Goal: Book appointment/travel/reservation

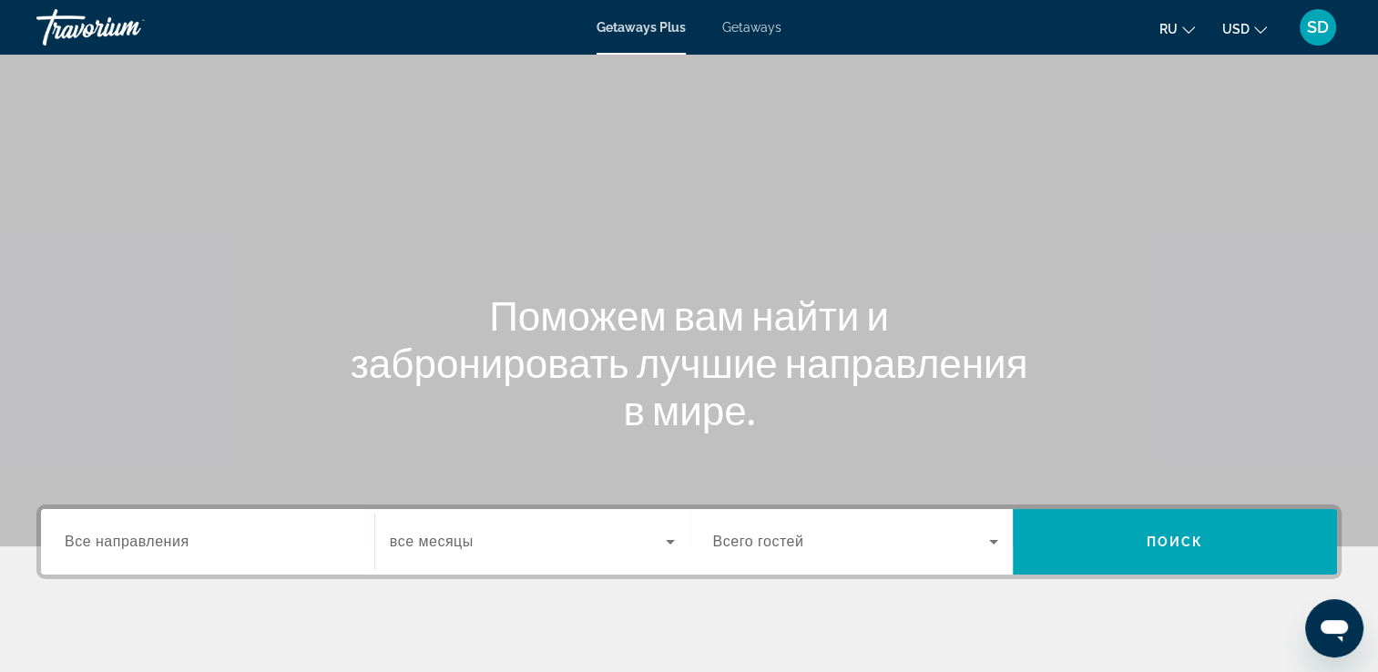
click at [734, 30] on span "Getaways" at bounding box center [751, 27] width 59 height 15
click at [256, 546] on input "Destination Все направления" at bounding box center [208, 543] width 286 height 22
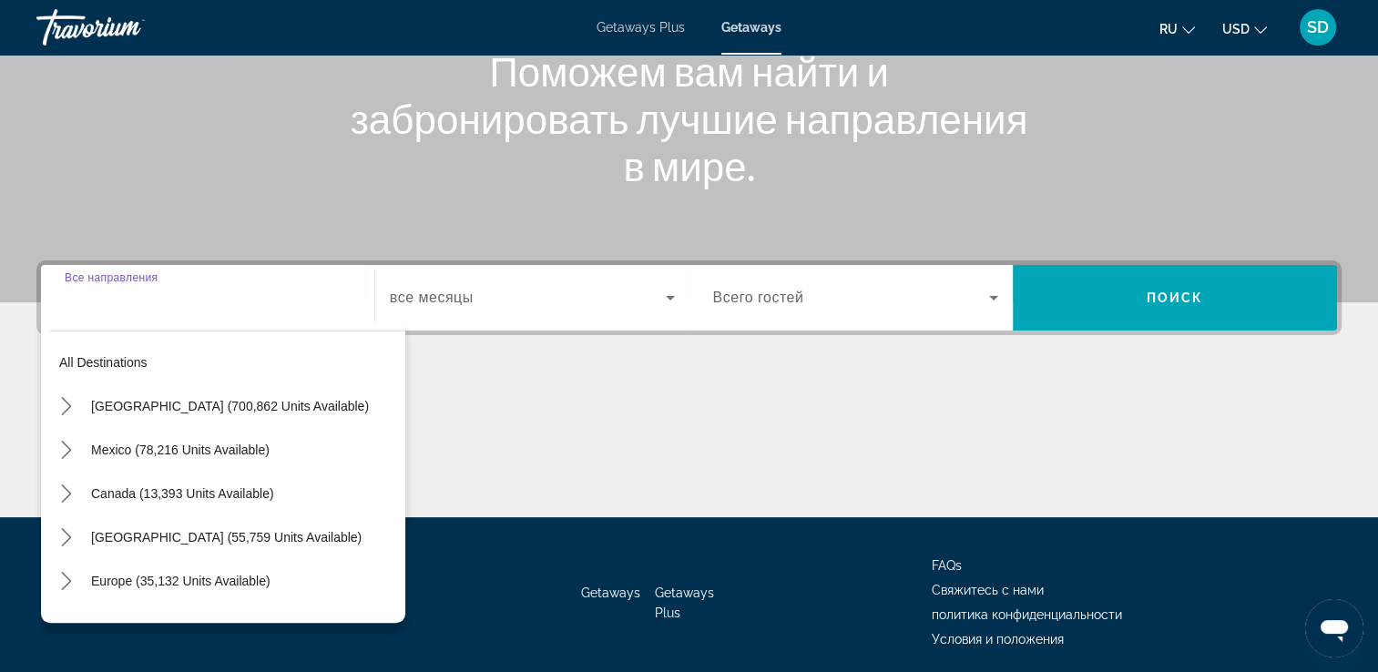
scroll to position [312, 0]
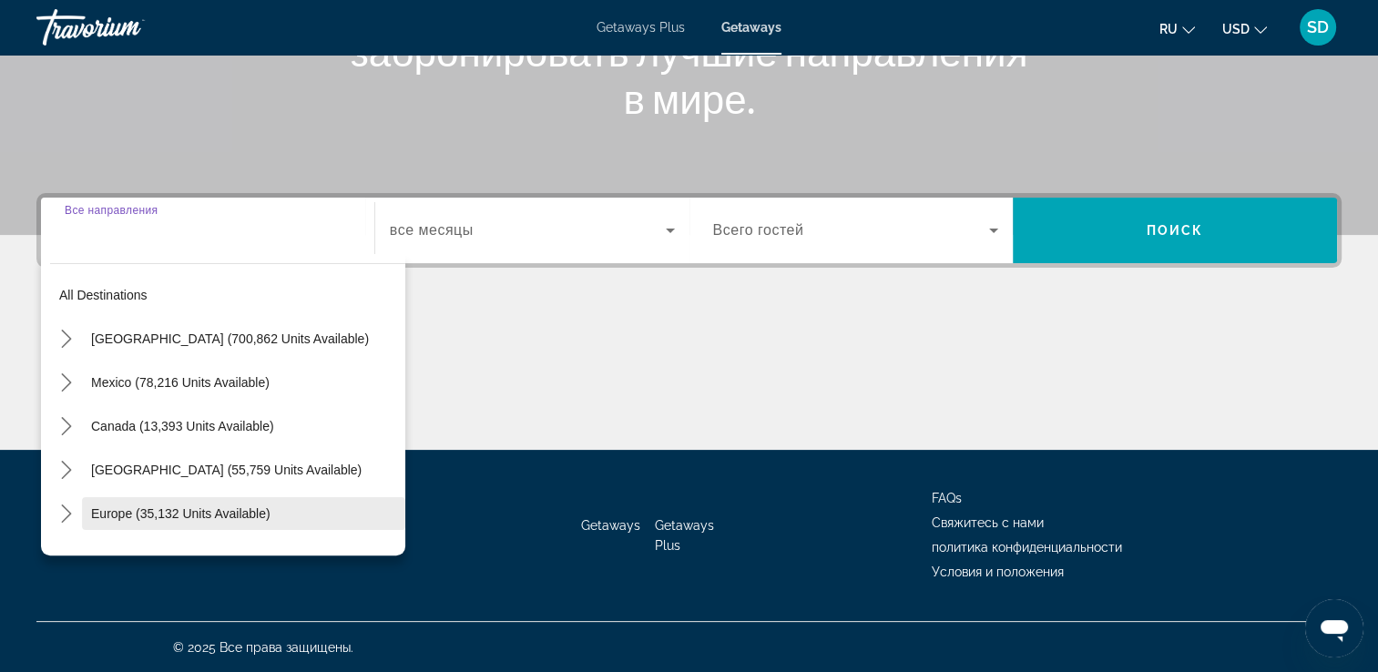
click at [187, 512] on span "Europe (35,132 units available)" at bounding box center [180, 514] width 179 height 15
type input "**********"
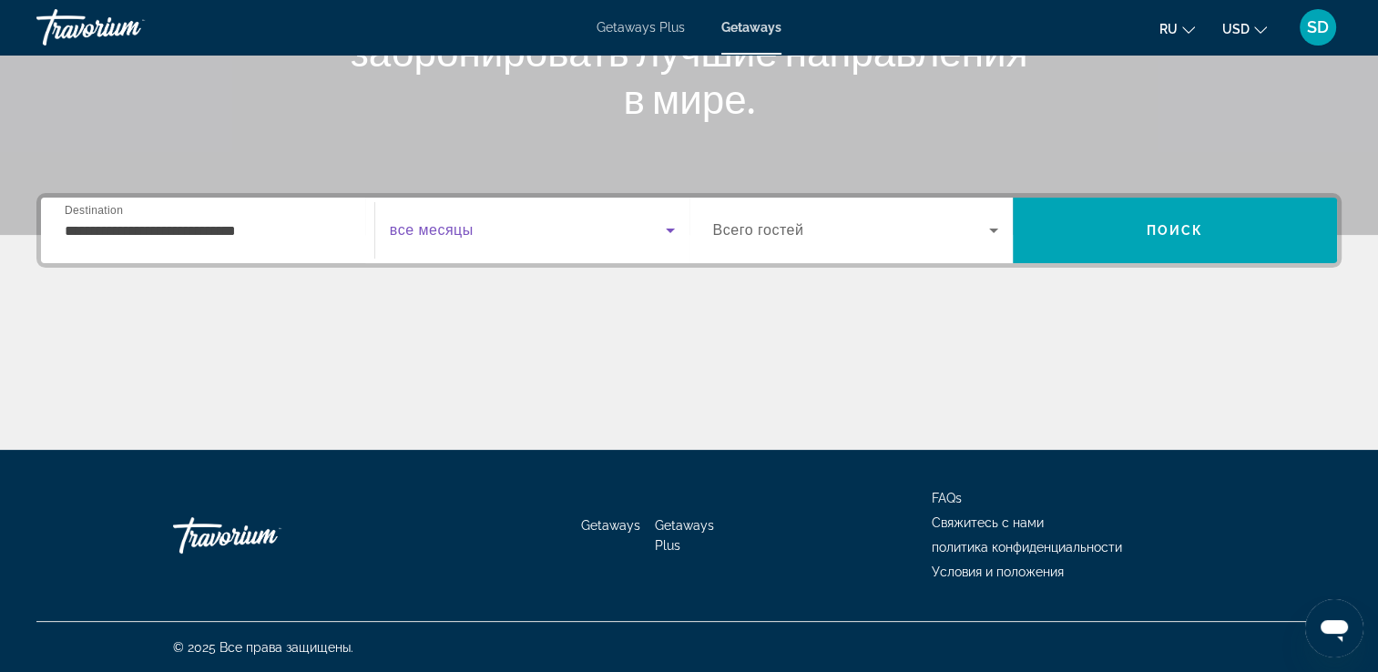
click at [496, 228] on span "Search widget" at bounding box center [528, 231] width 276 height 22
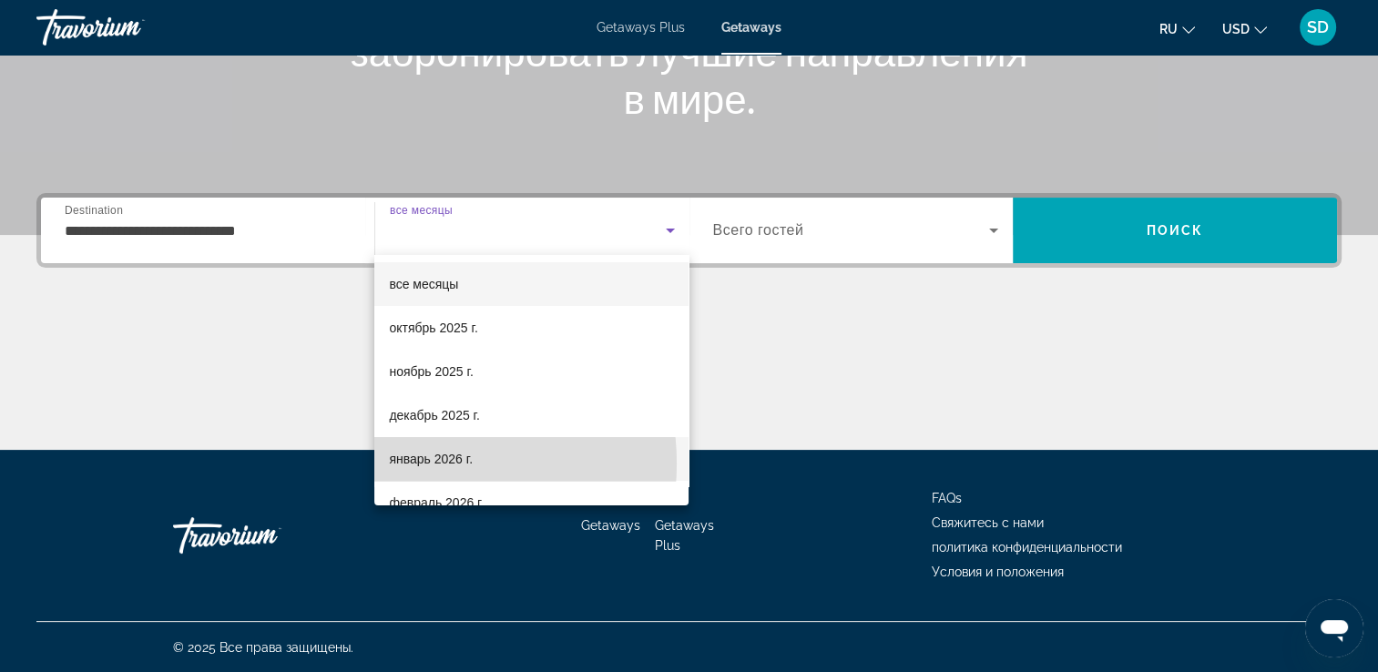
click at [420, 464] on span "январь 2026 г." at bounding box center [431, 459] width 84 height 22
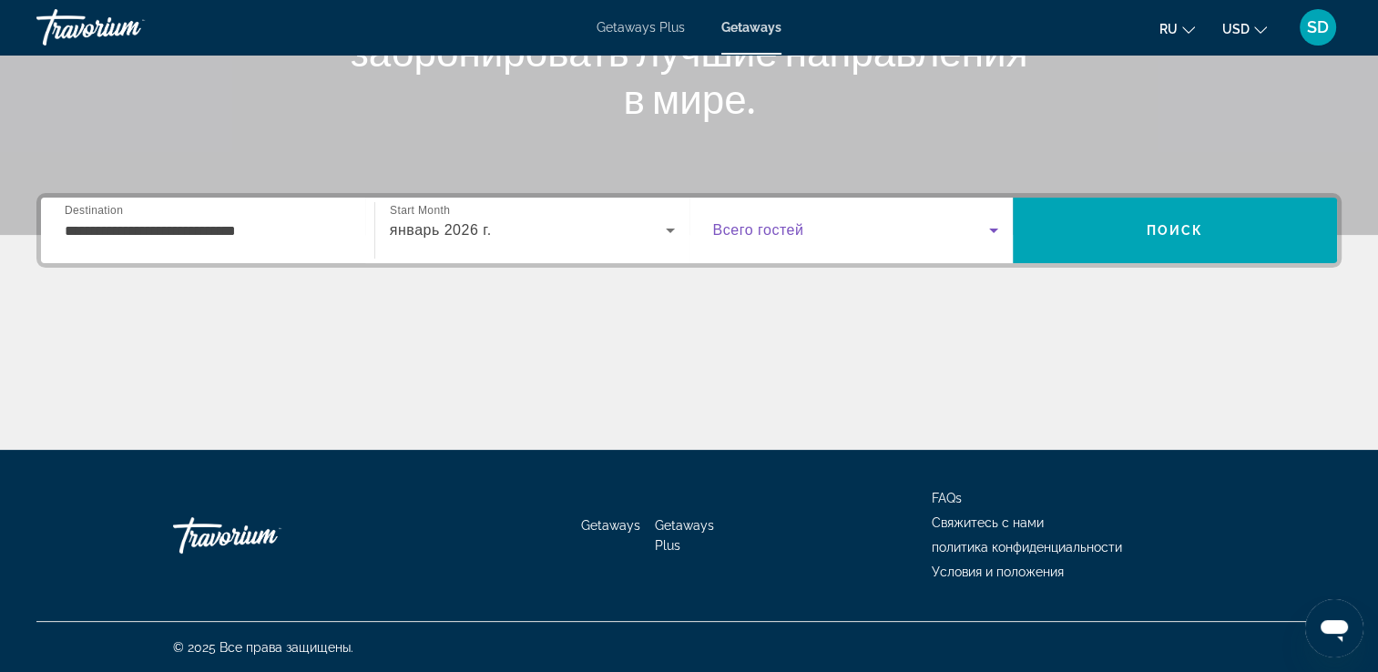
click at [765, 239] on span "Search widget" at bounding box center [851, 231] width 277 height 22
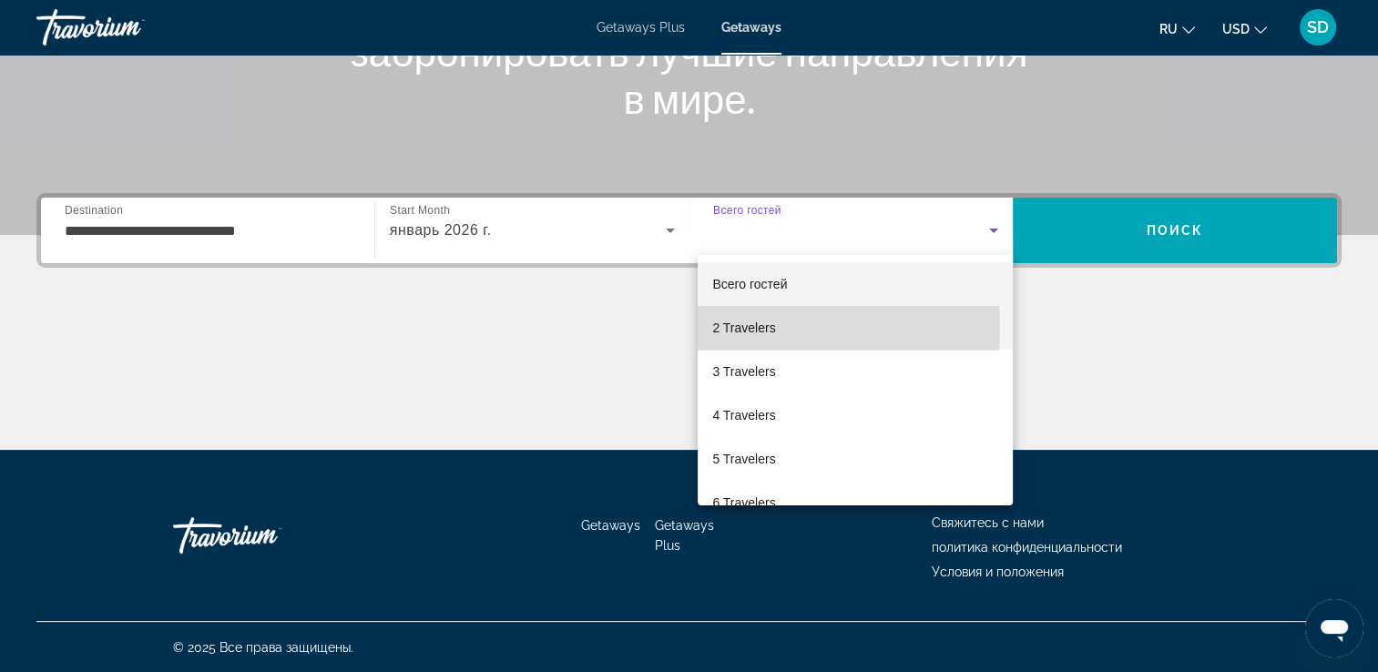
click at [742, 328] on span "2 Travelers" at bounding box center [743, 328] width 63 height 22
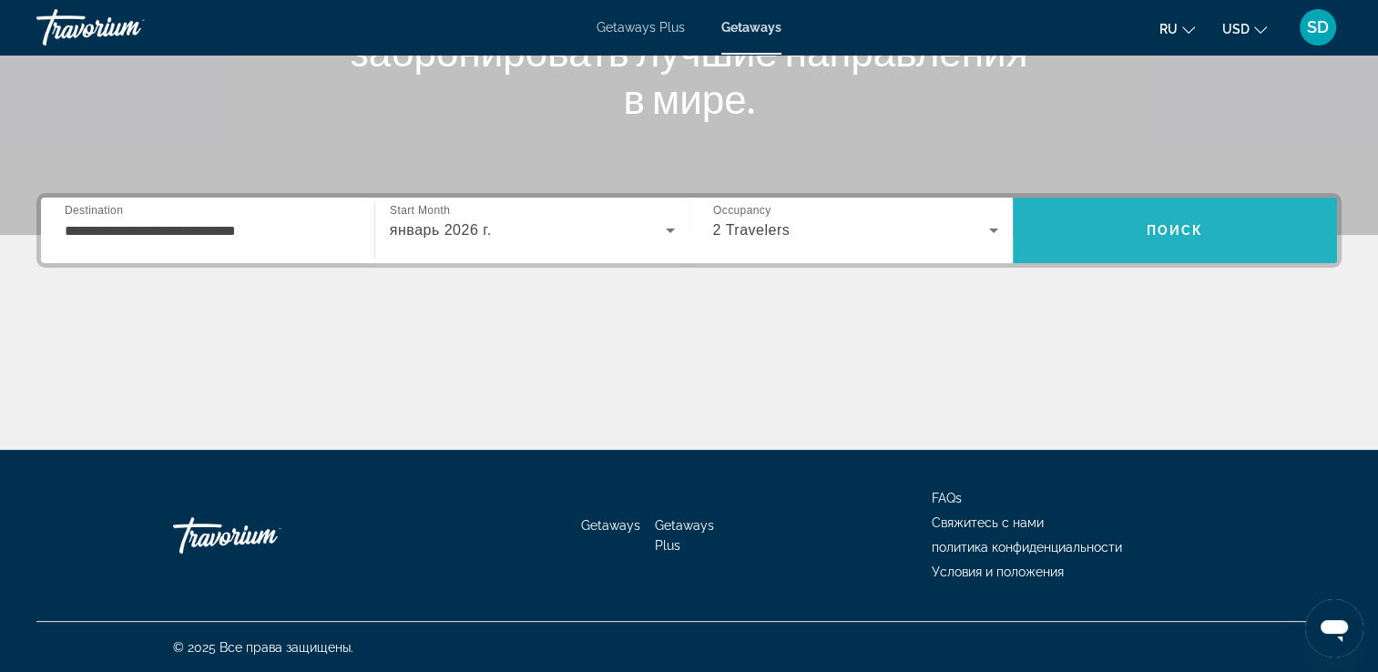
click at [1154, 239] on span "Search" at bounding box center [1175, 231] width 324 height 44
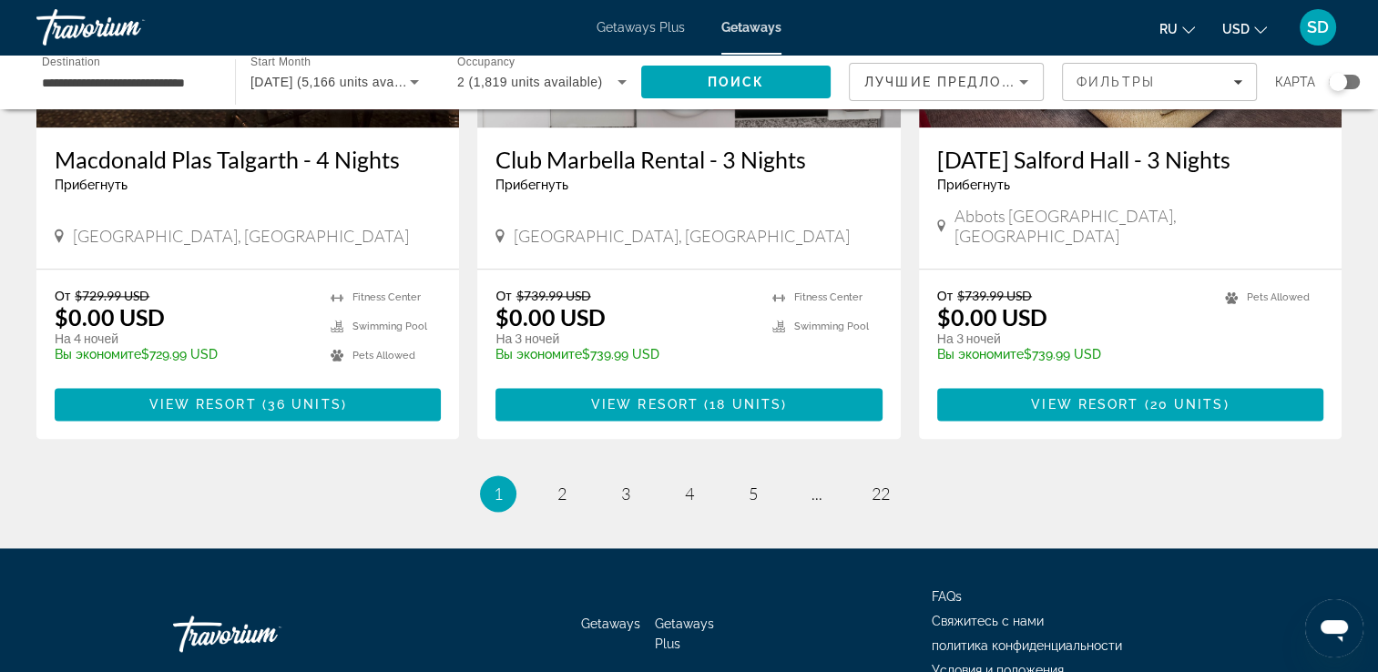
scroll to position [2278, 0]
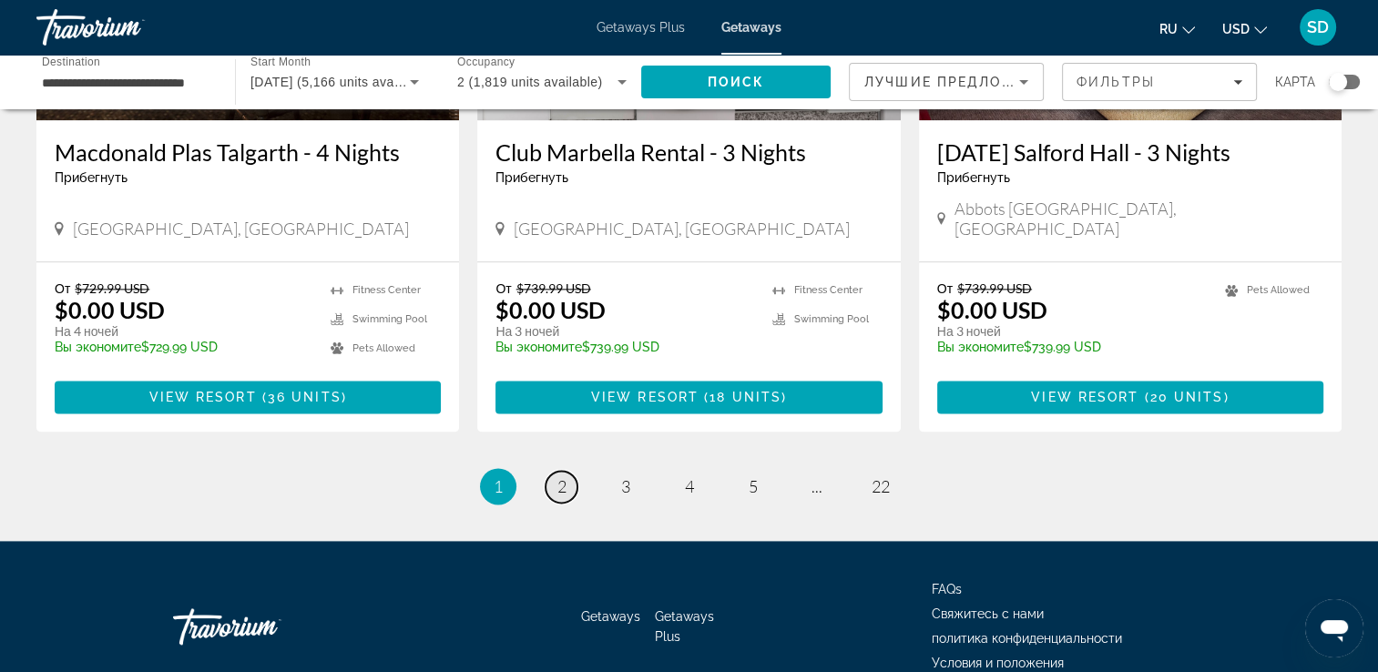
click at [565, 476] on span "2" at bounding box center [562, 486] width 9 height 20
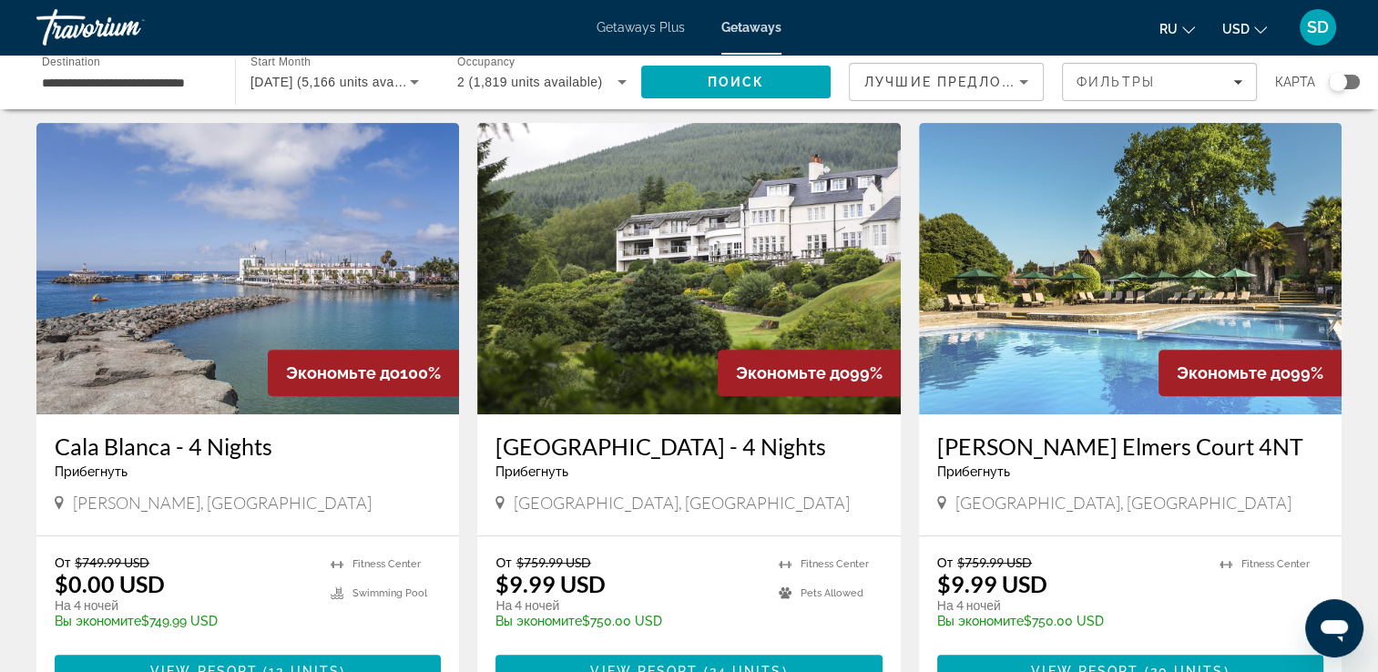
scroll to position [729, 0]
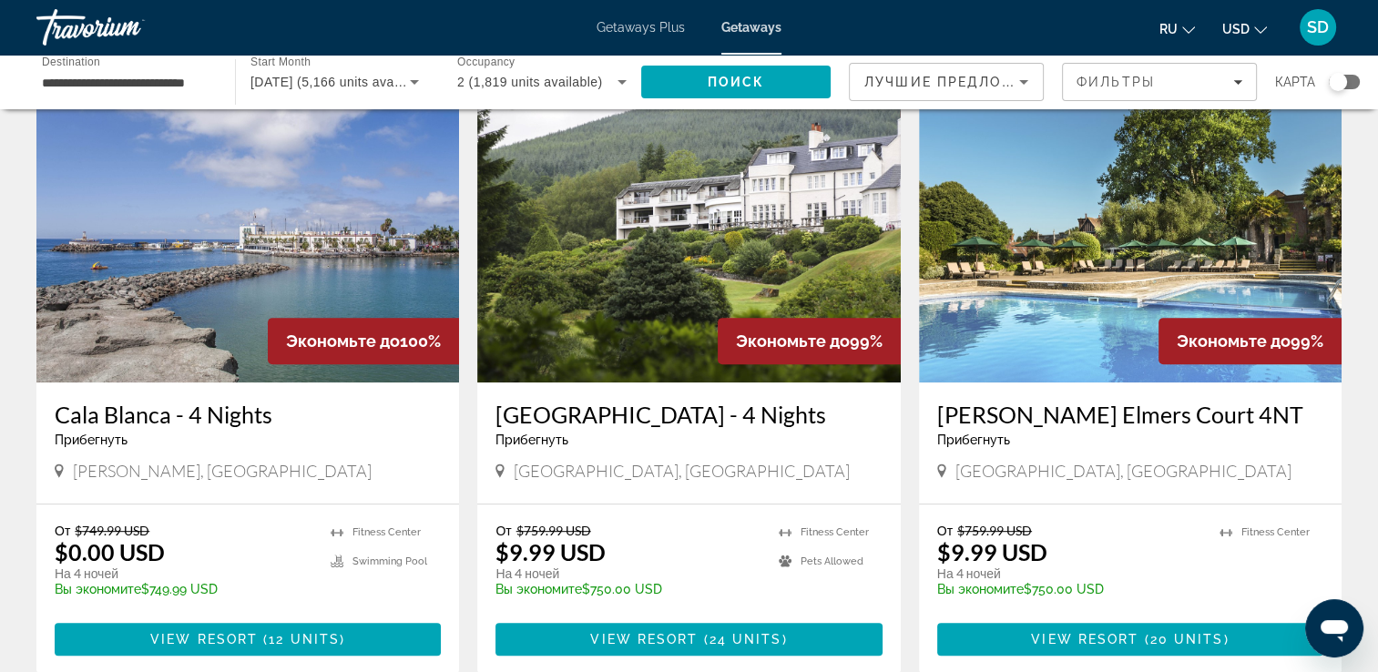
click at [324, 185] on img "Main content" at bounding box center [247, 237] width 423 height 292
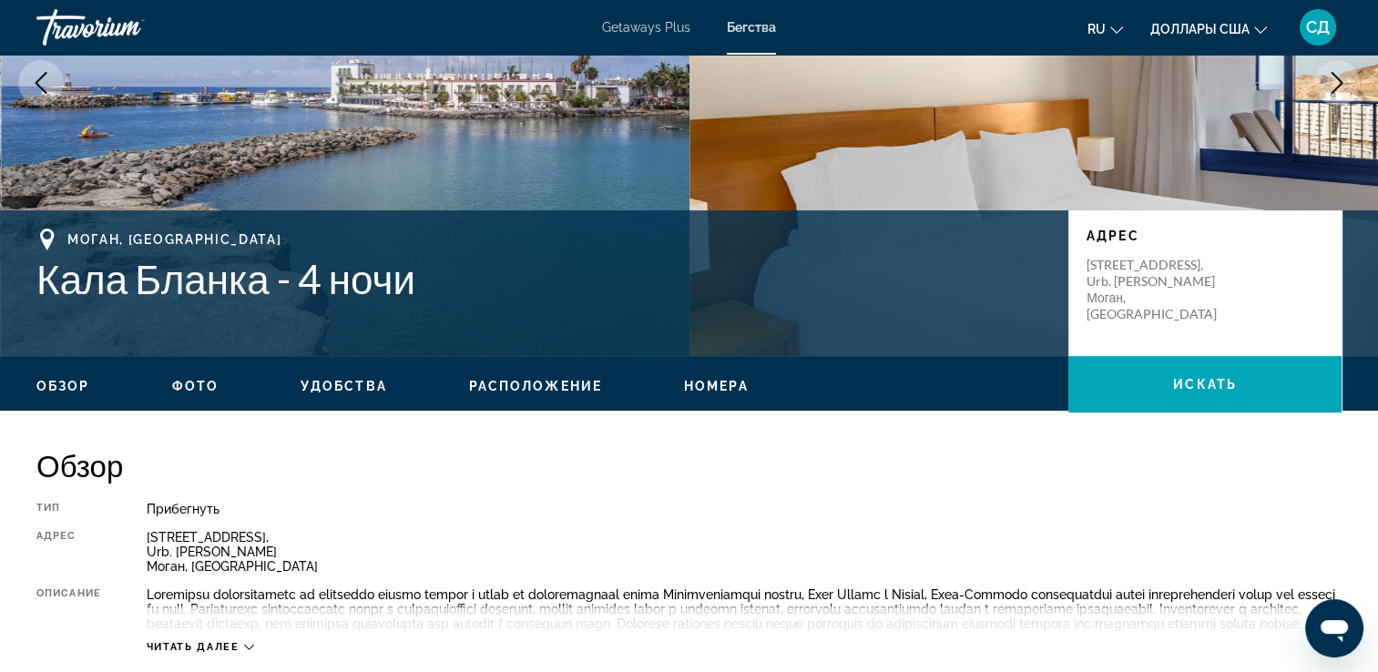
scroll to position [273, 0]
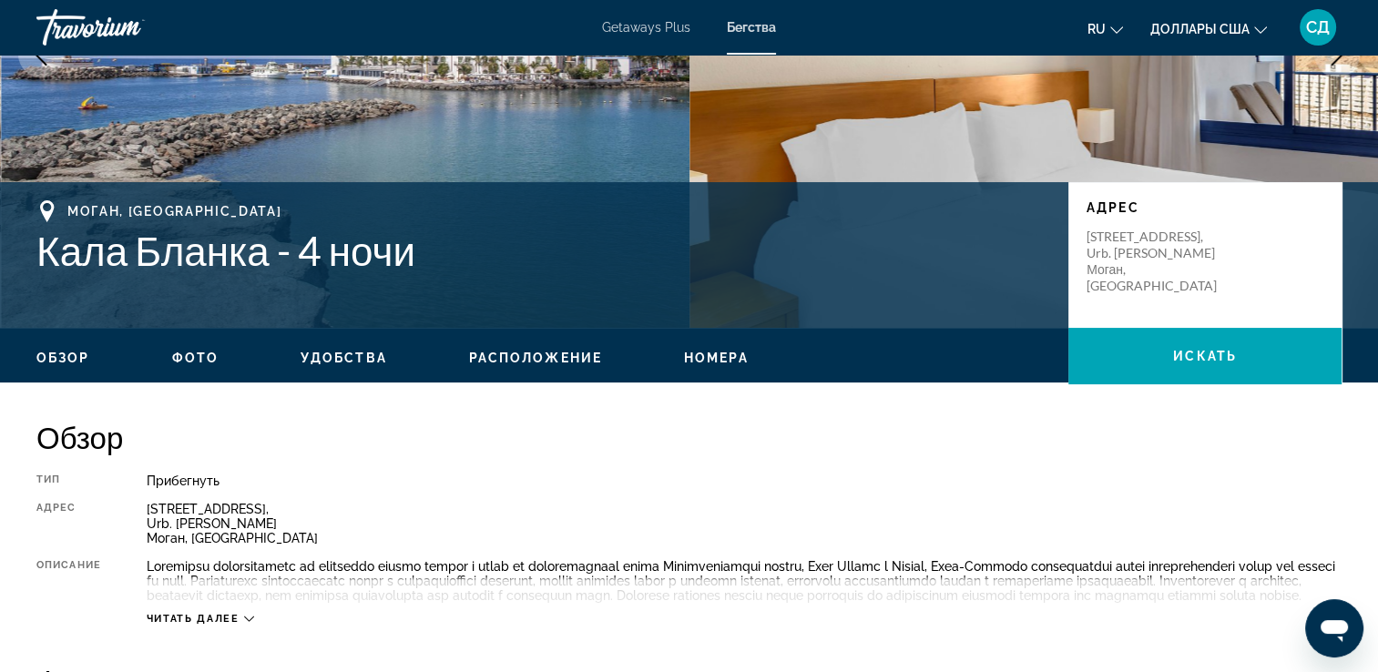
click at [251, 624] on icon "Main content" at bounding box center [249, 619] width 10 height 10
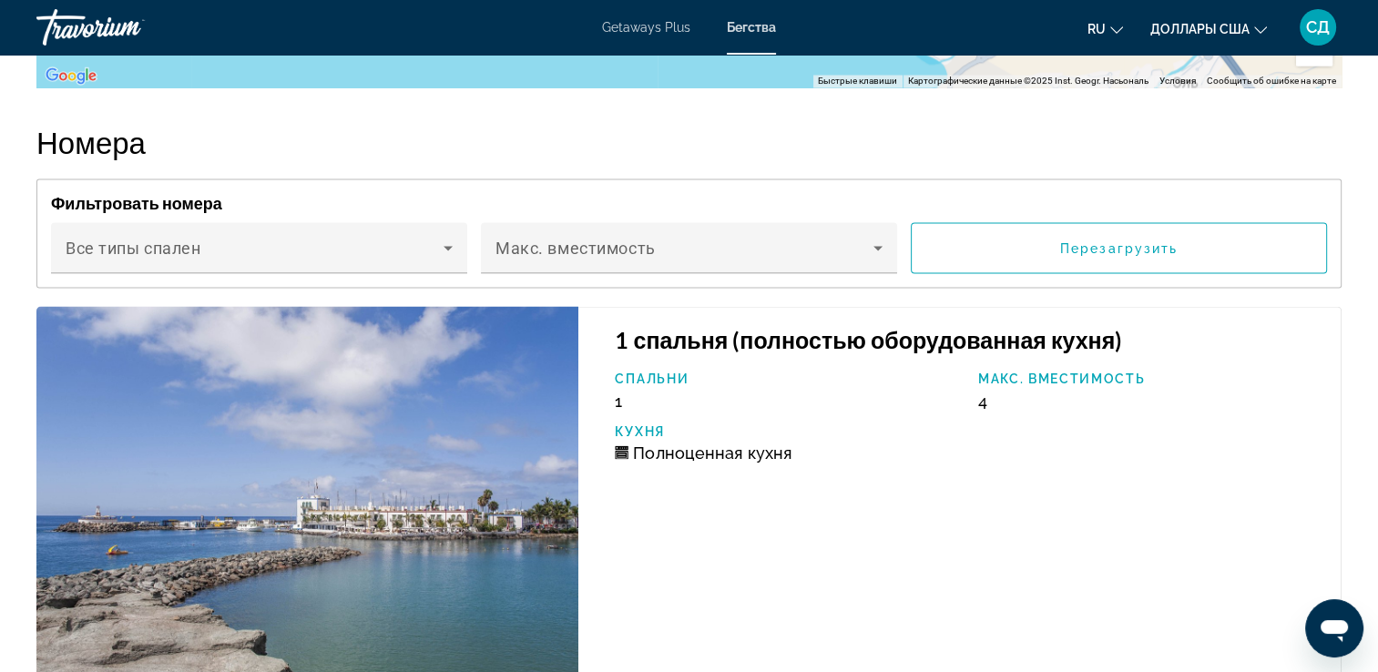
scroll to position [3189, 0]
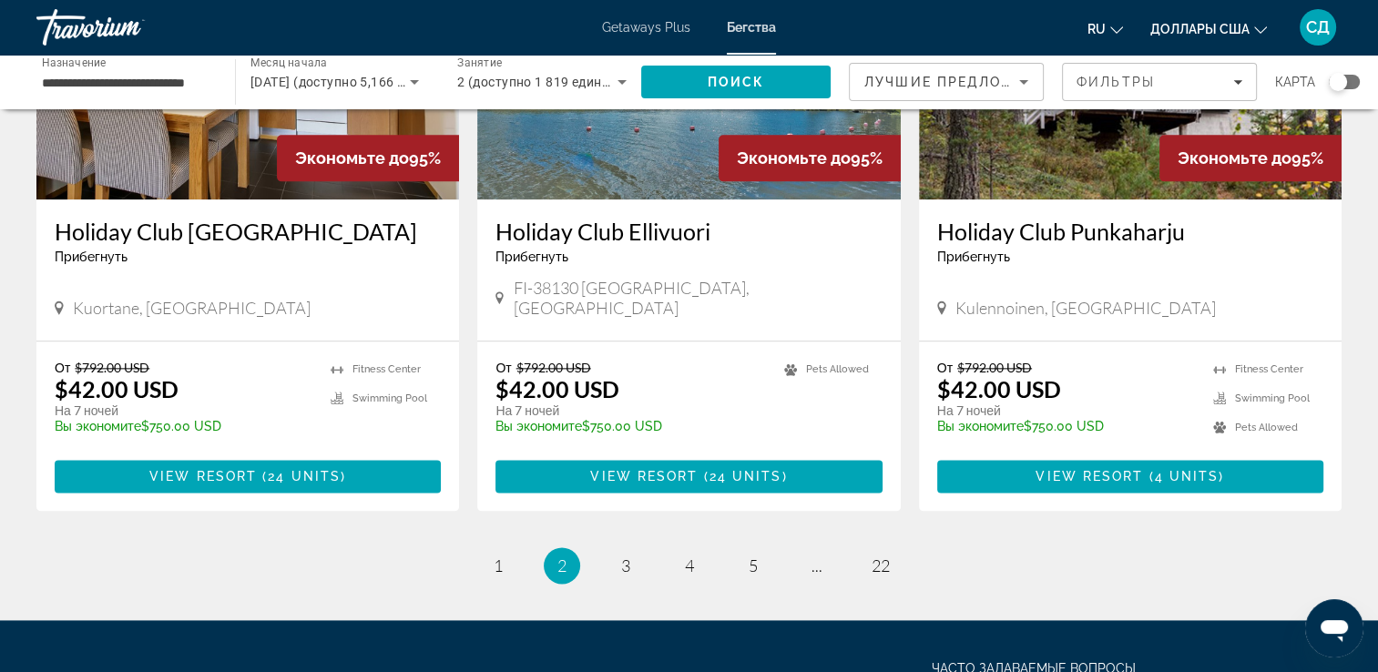
scroll to position [2186, 0]
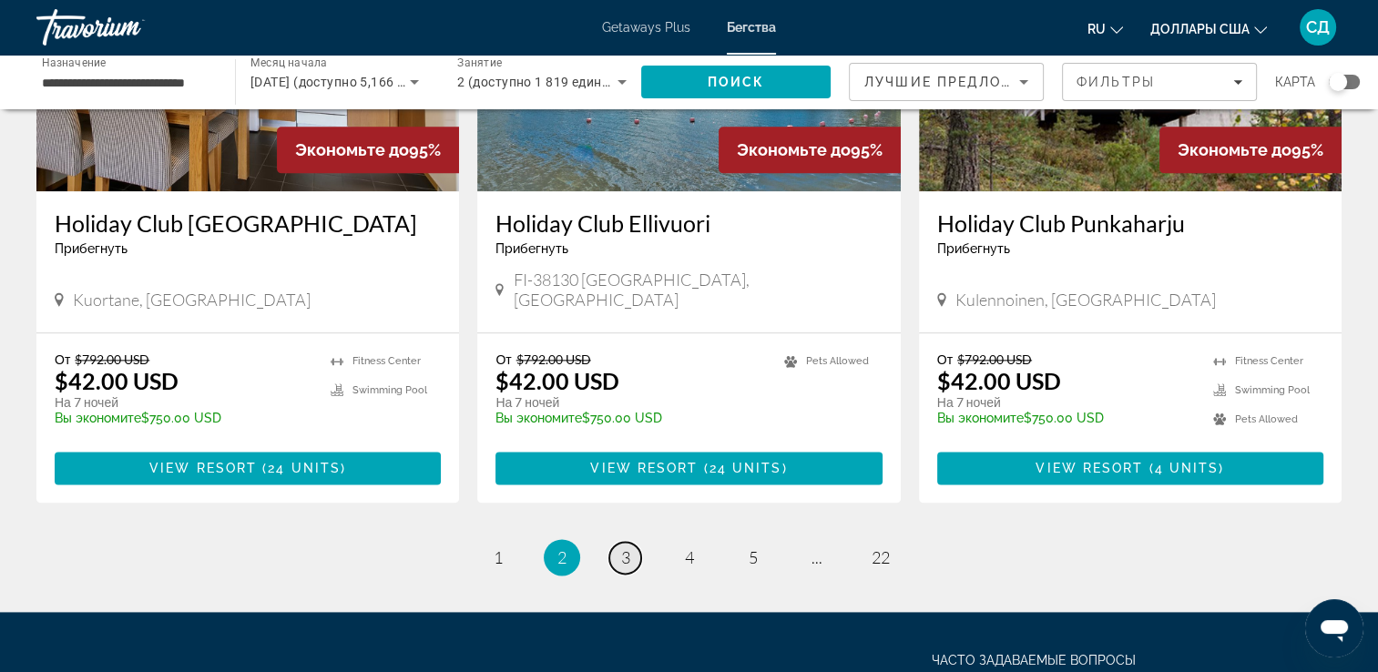
click at [625, 548] on span "3" at bounding box center [625, 558] width 9 height 20
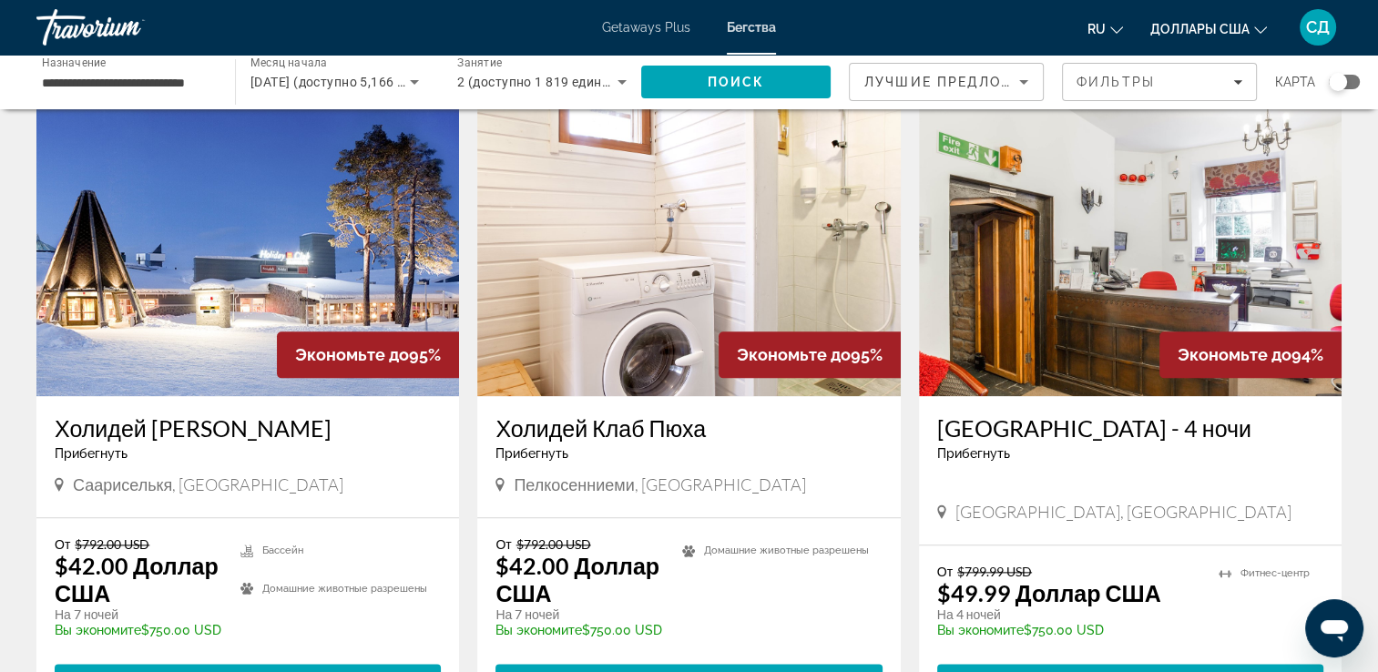
scroll to position [2278, 0]
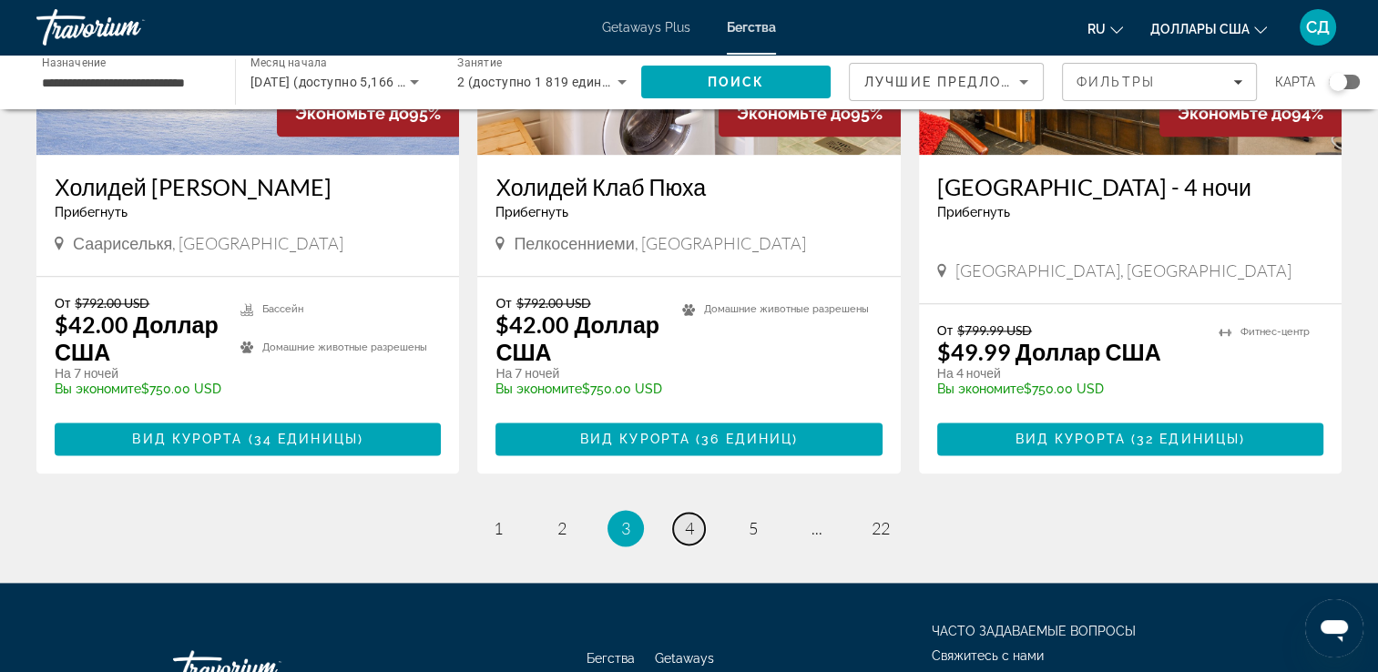
click at [693, 513] on link "страница 4" at bounding box center [689, 529] width 32 height 32
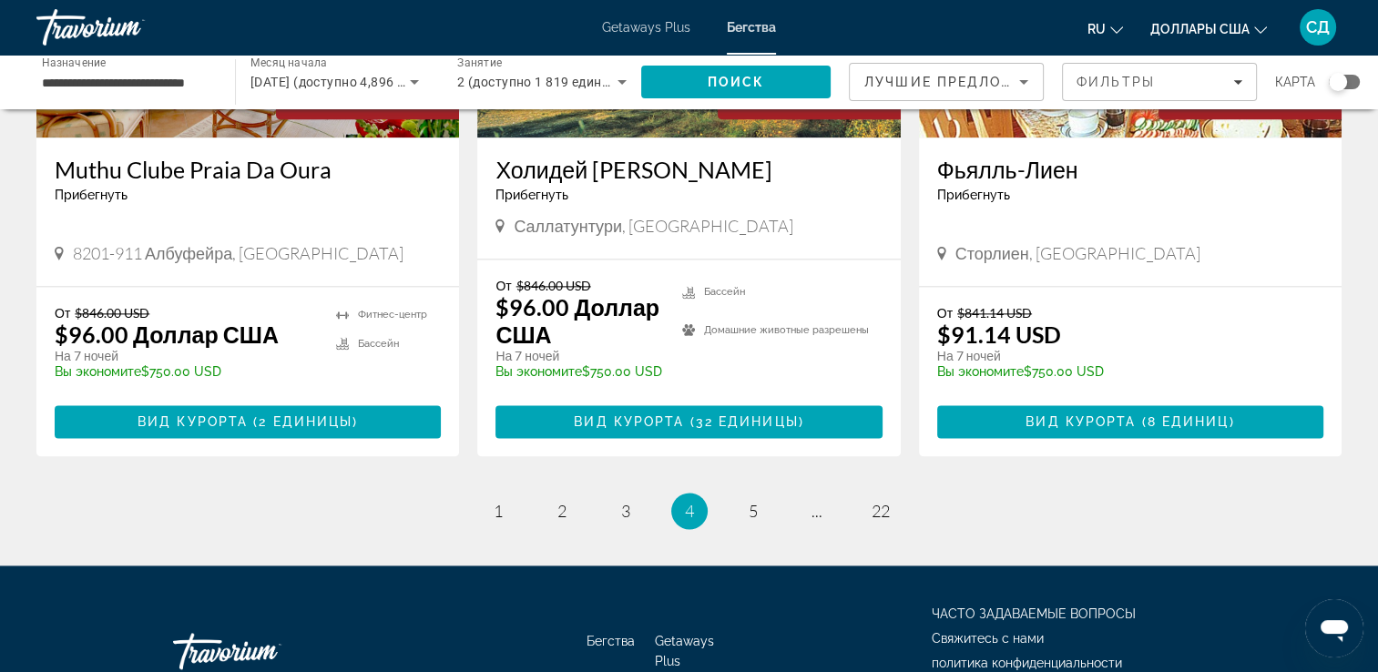
scroll to position [2383, 0]
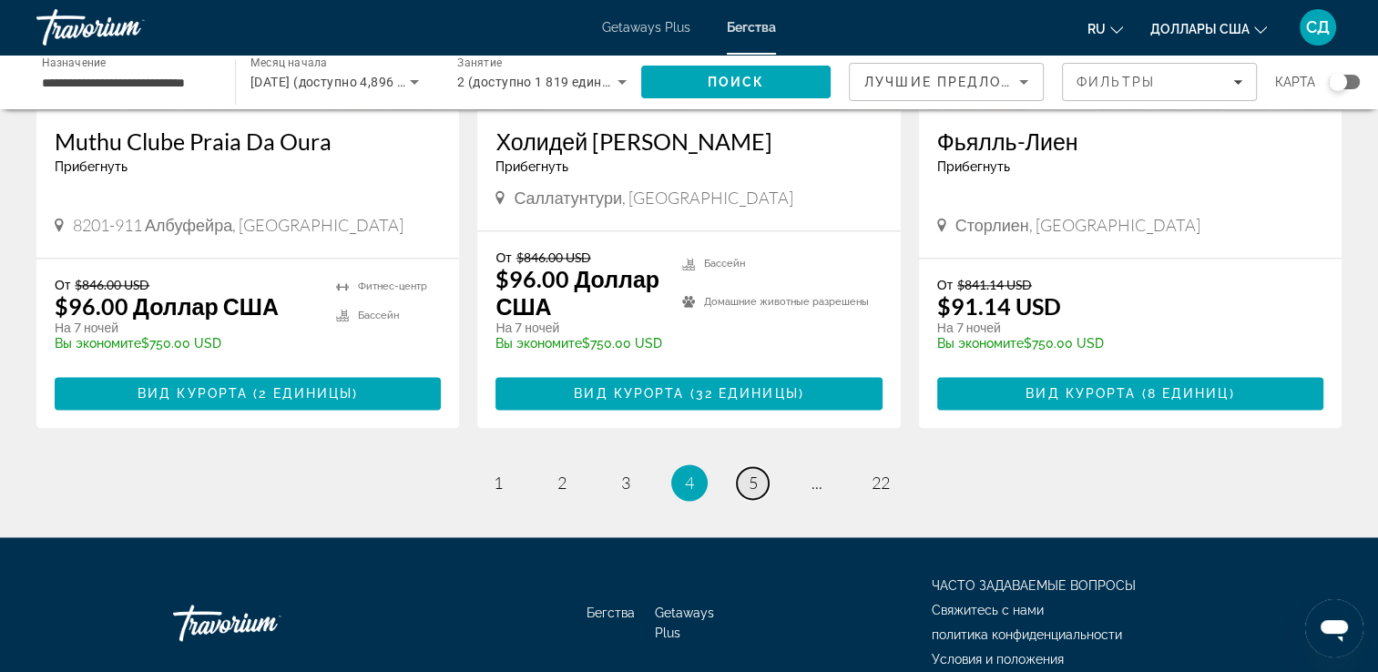
click at [747, 467] on link "страница 5" at bounding box center [753, 483] width 32 height 32
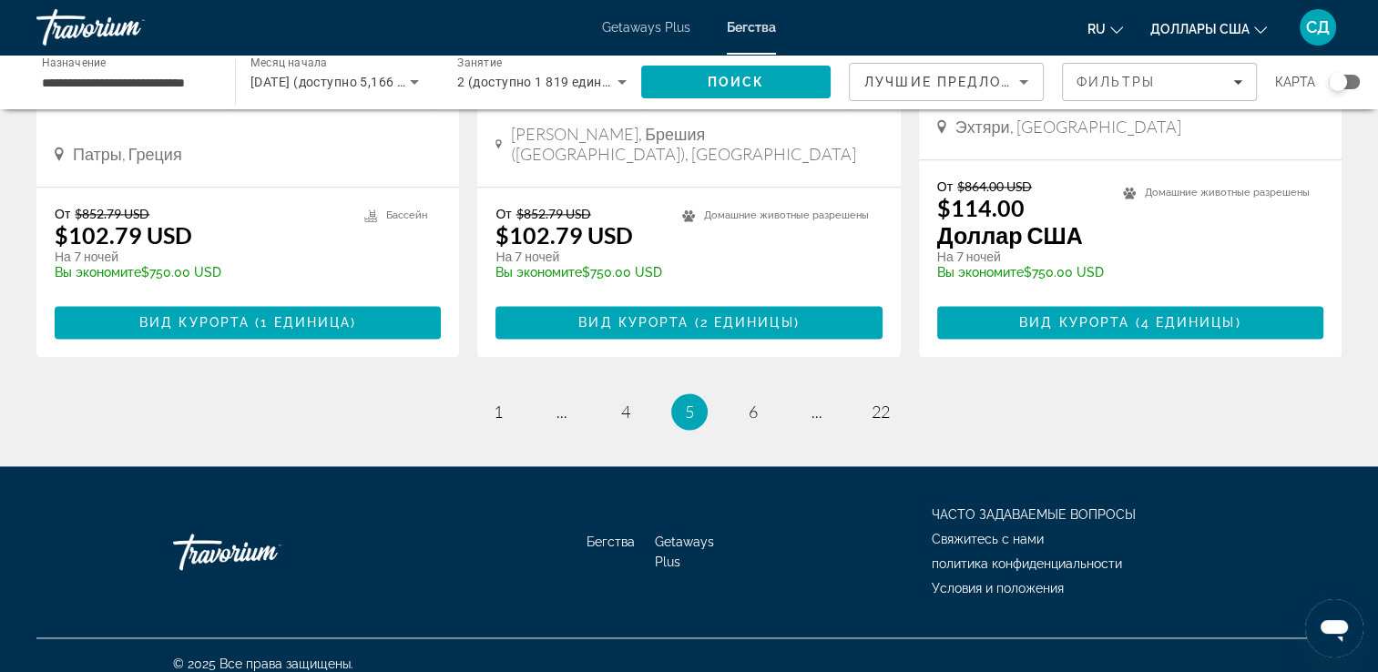
scroll to position [2329, 0]
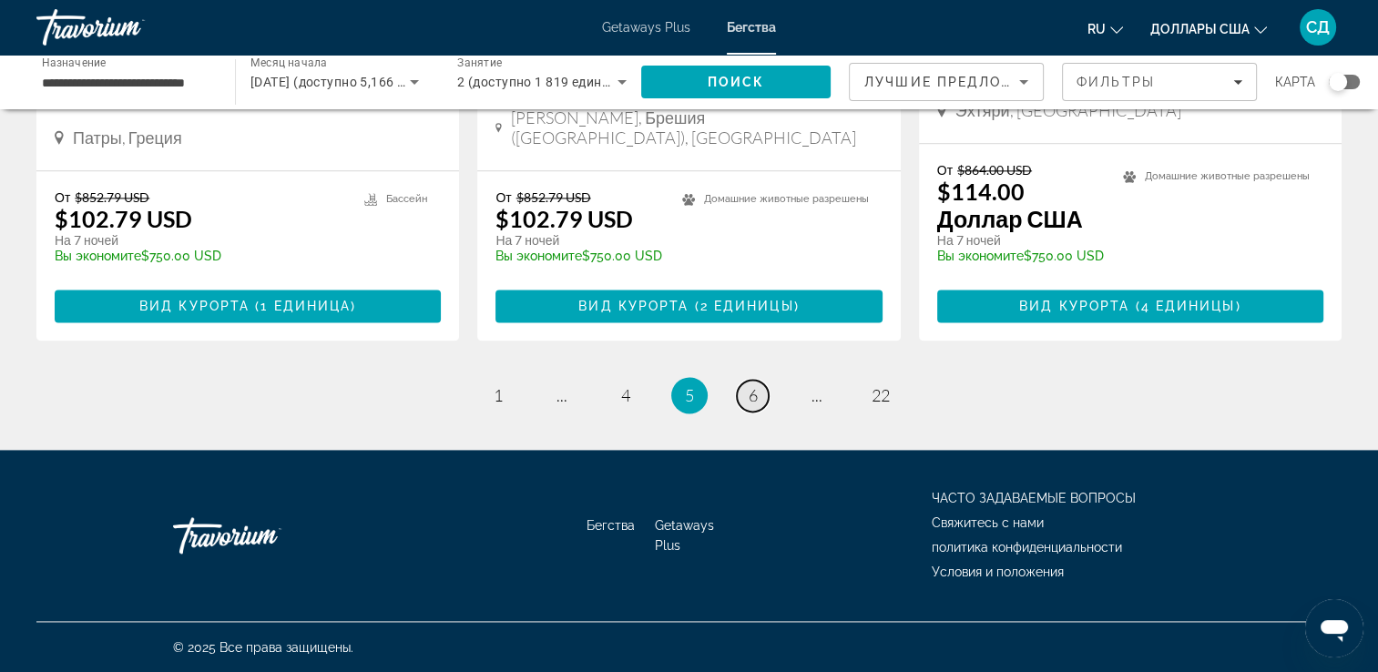
click at [755, 391] on span "6" at bounding box center [753, 395] width 9 height 20
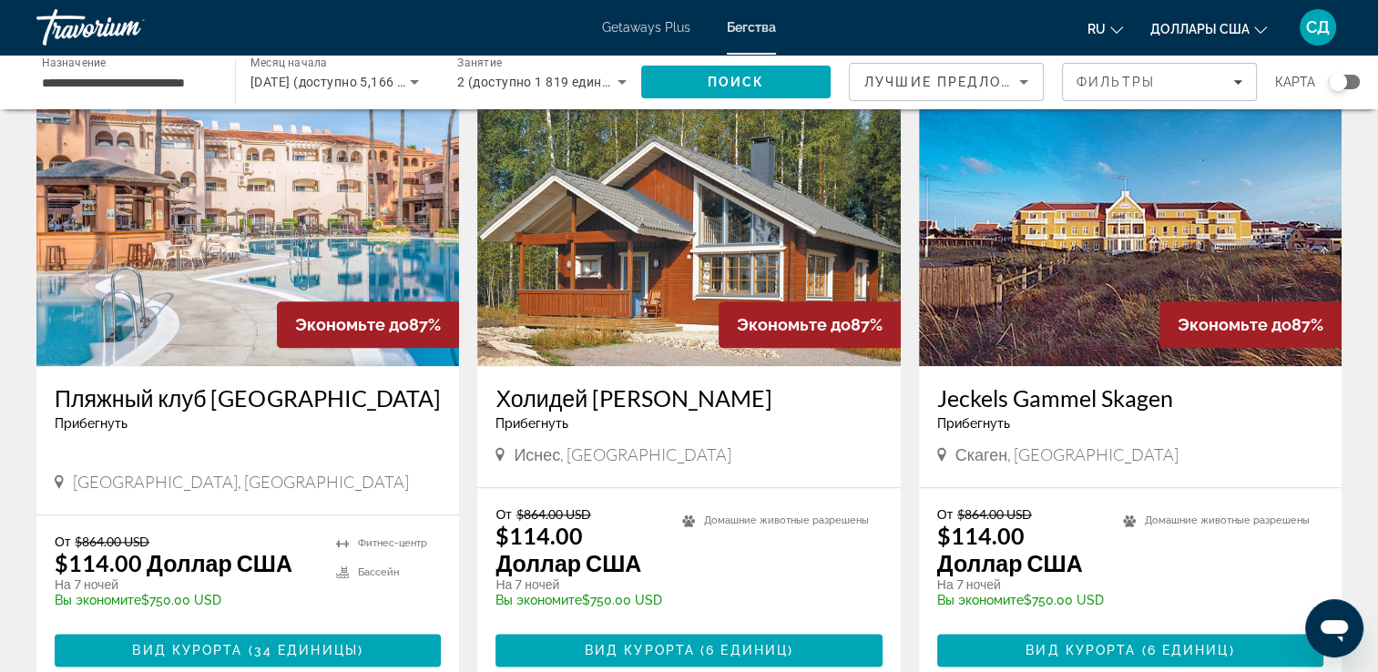
scroll to position [2186, 0]
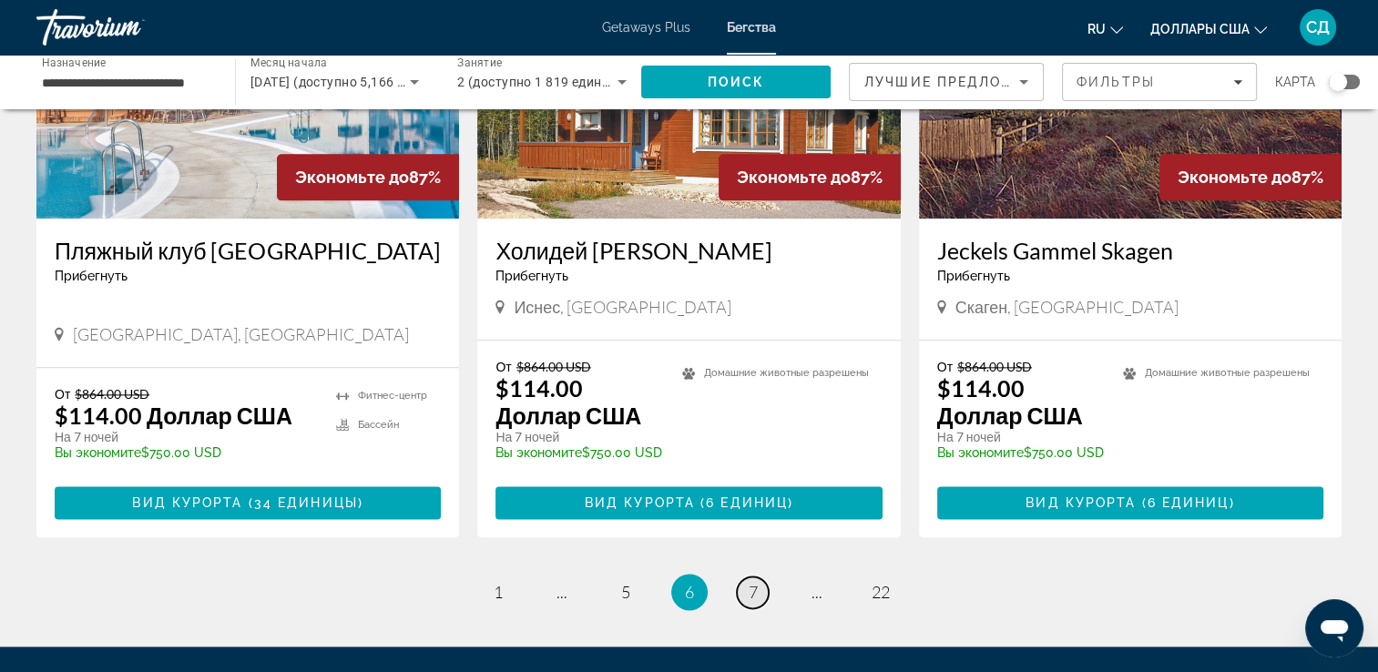
click at [744, 594] on link "страница 7" at bounding box center [753, 593] width 32 height 32
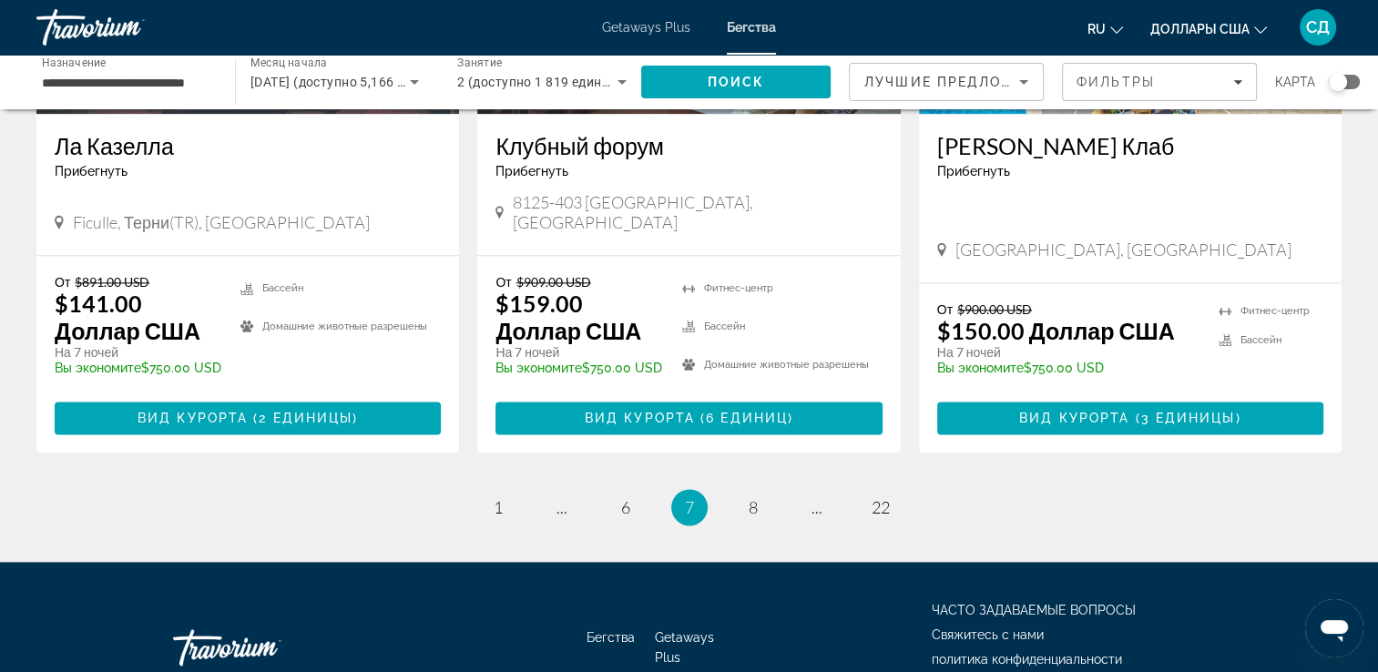
scroll to position [2369, 0]
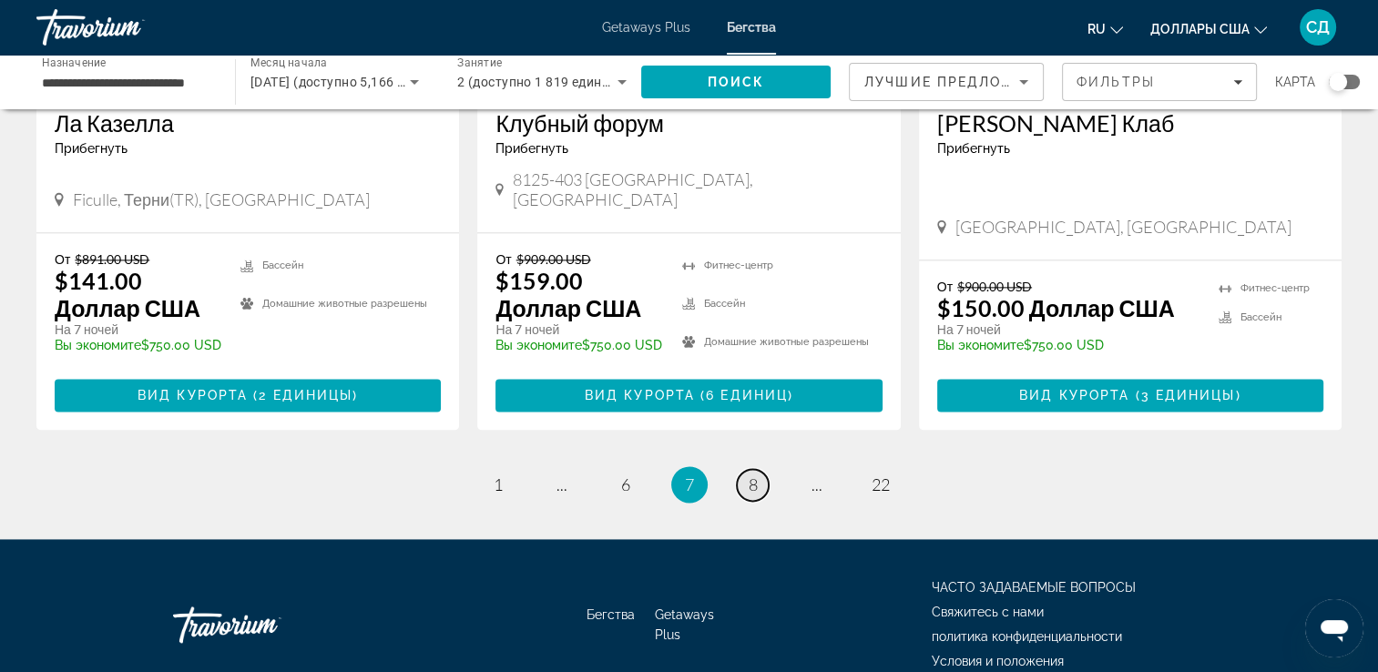
click at [760, 469] on link "страница 8" at bounding box center [753, 485] width 32 height 32
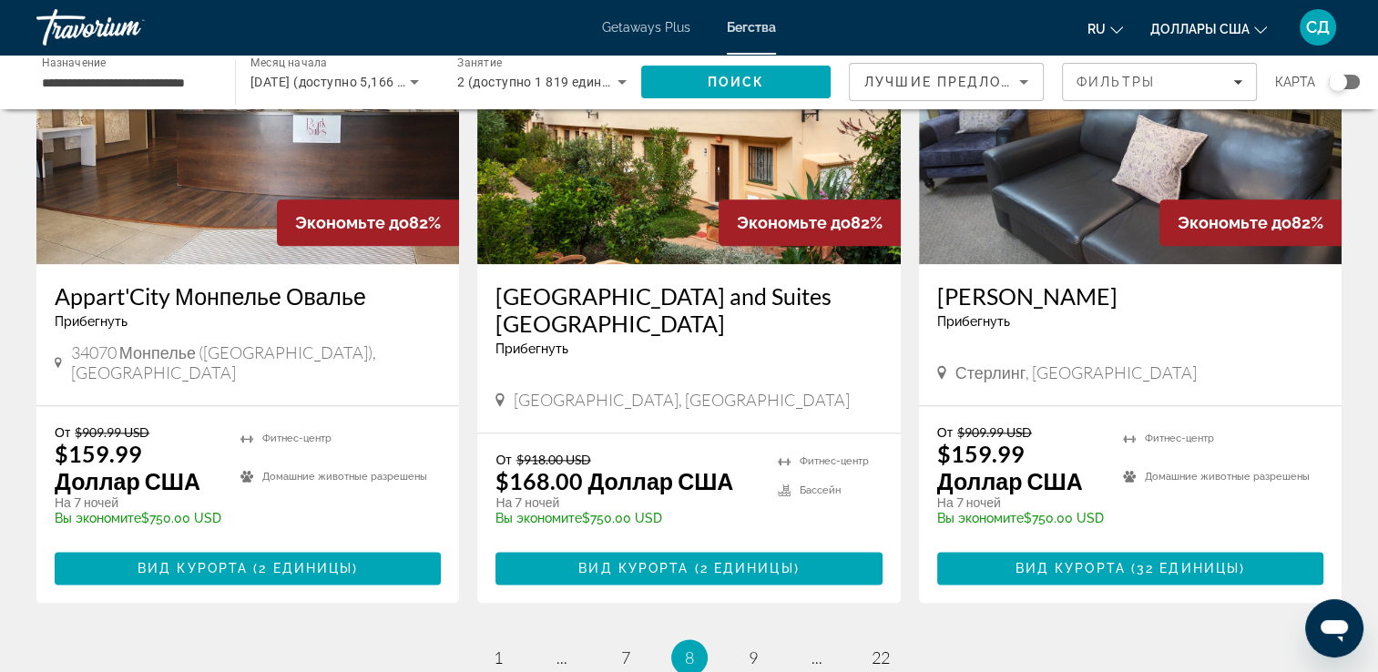
scroll to position [2410, 0]
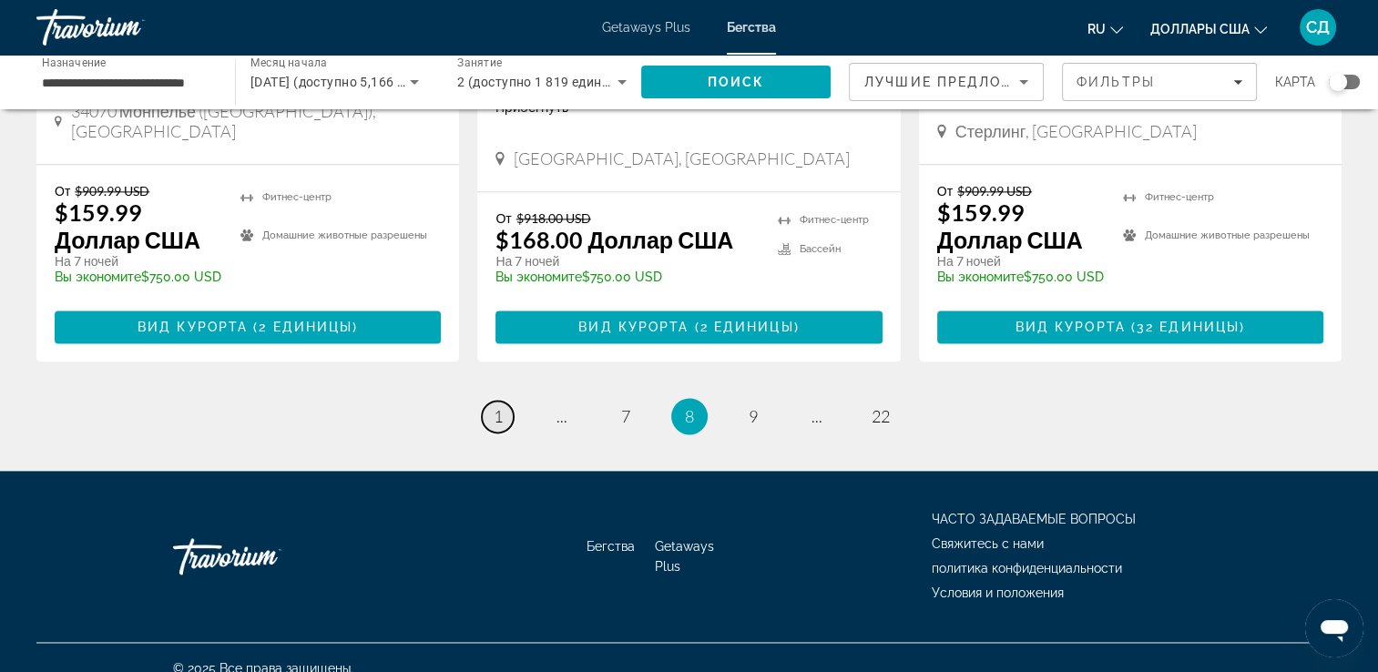
click at [494, 406] on span "1" at bounding box center [498, 416] width 9 height 20
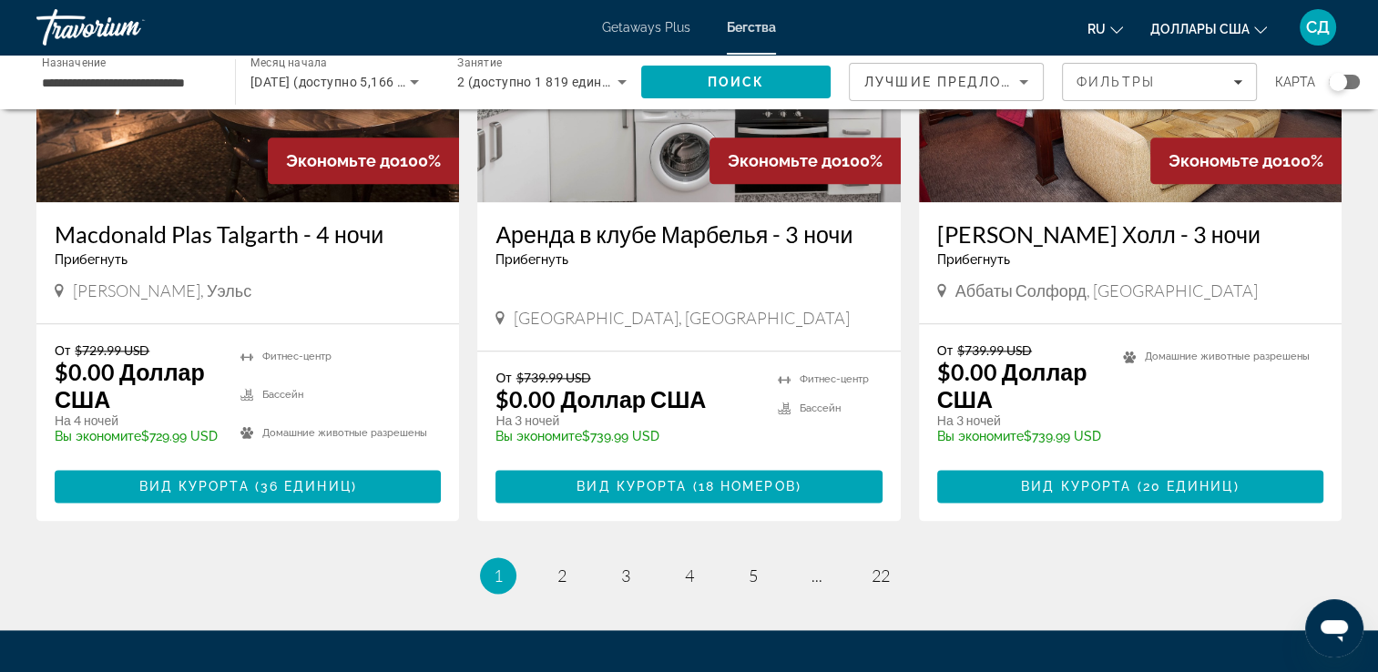
scroll to position [2278, 0]
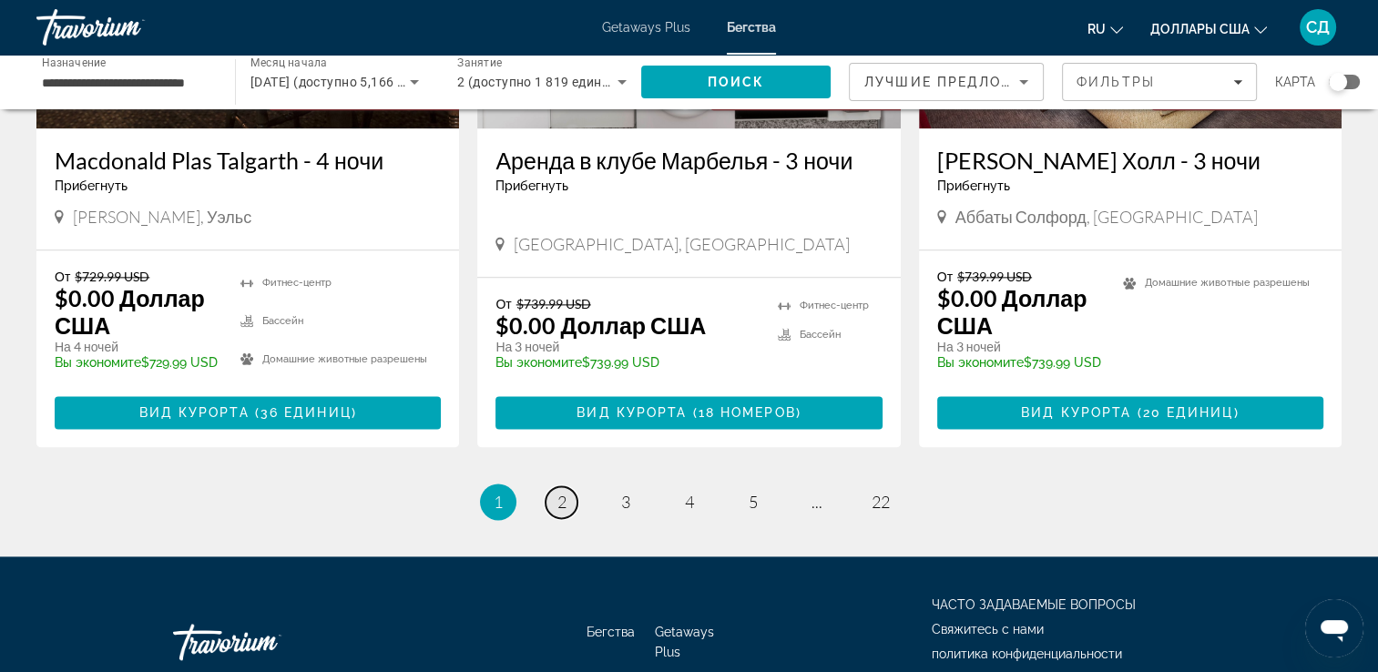
click at [566, 512] on span "2" at bounding box center [562, 502] width 9 height 20
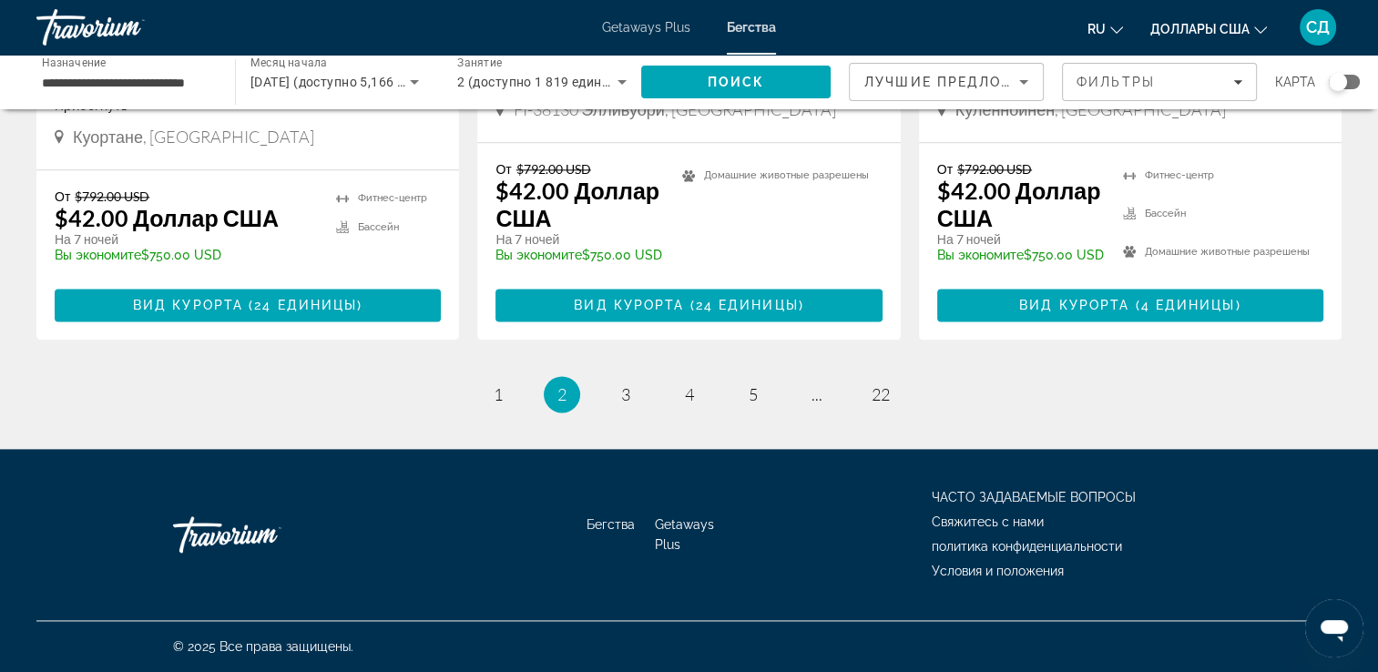
scroll to position [2355, 0]
click at [626, 392] on span "3" at bounding box center [625, 394] width 9 height 20
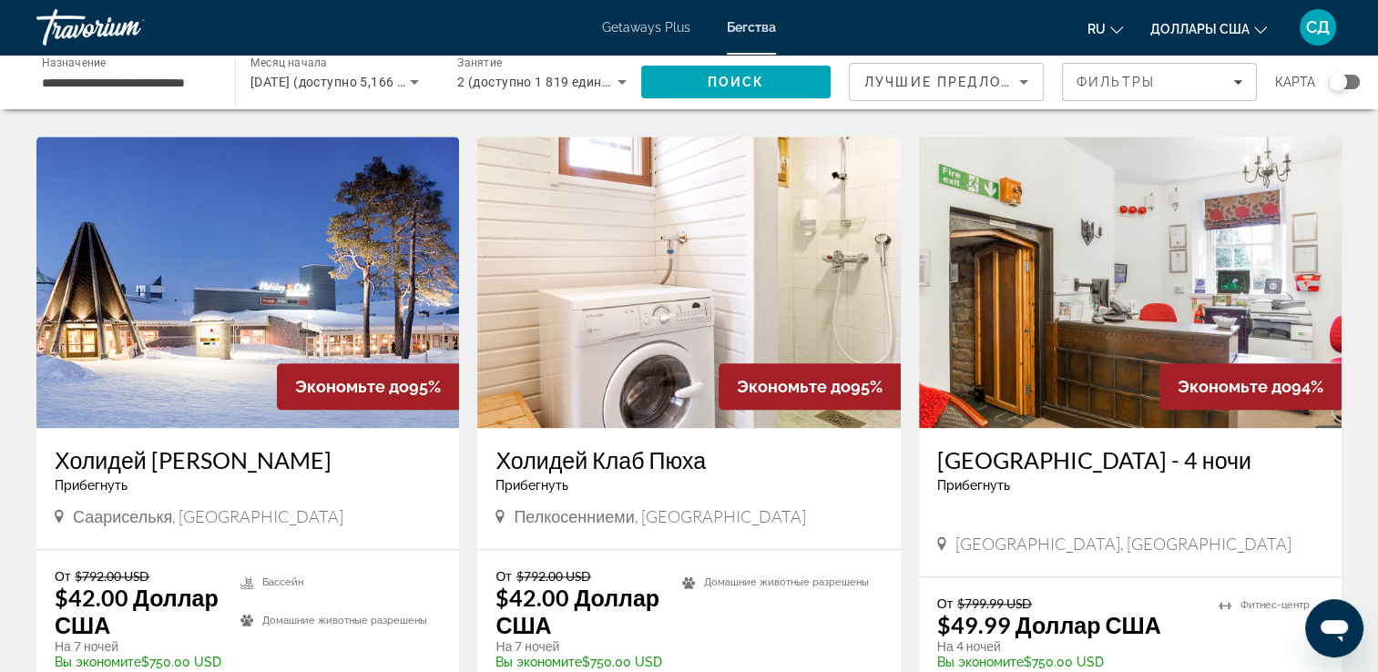
scroll to position [2383, 0]
